Goal: Navigation & Orientation: Go to known website

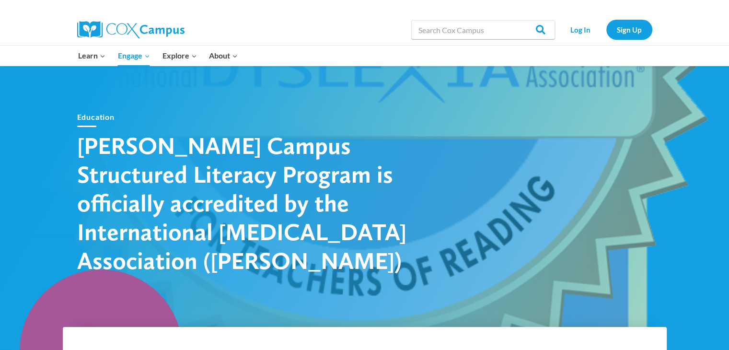
scroll to position [8, 0]
click at [573, 37] on link "Log In" at bounding box center [581, 30] width 42 height 20
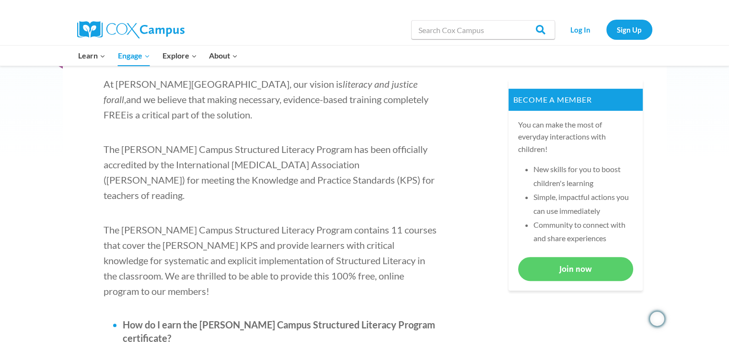
scroll to position [370, 0]
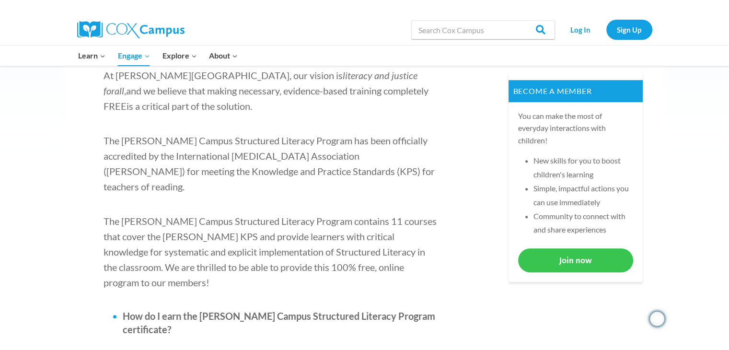
click at [589, 256] on link "Join now" at bounding box center [575, 259] width 115 height 23
